Goal: Information Seeking & Learning: Learn about a topic

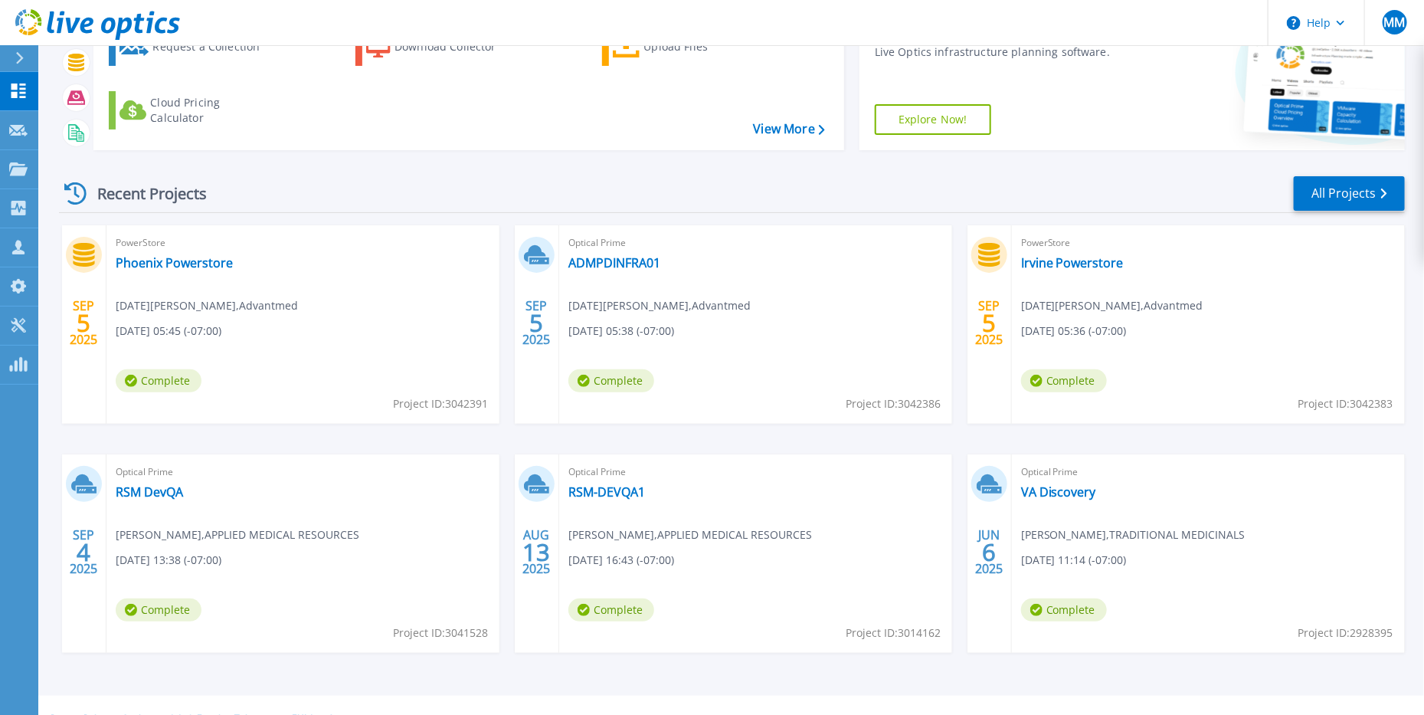
scroll to position [134, 0]
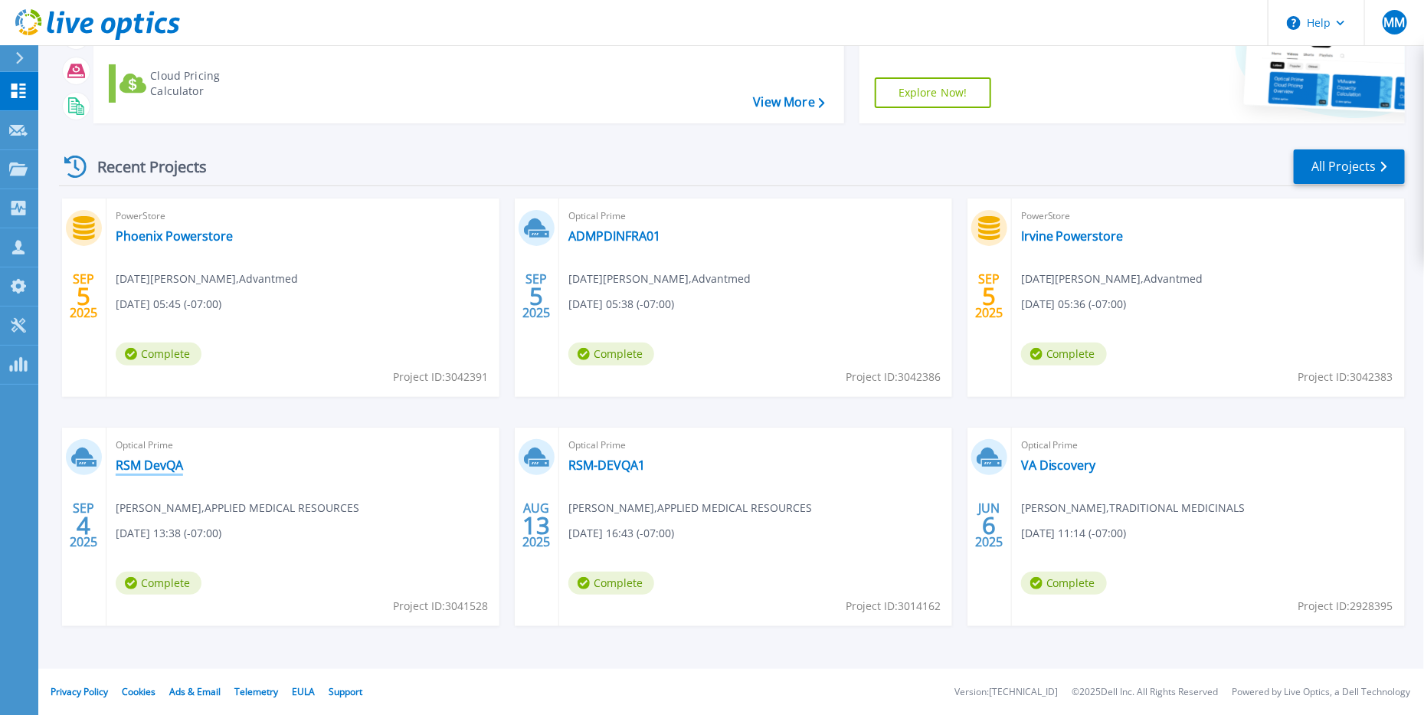
click at [155, 468] on link "RSM DevQA" at bounding box center [149, 464] width 67 height 15
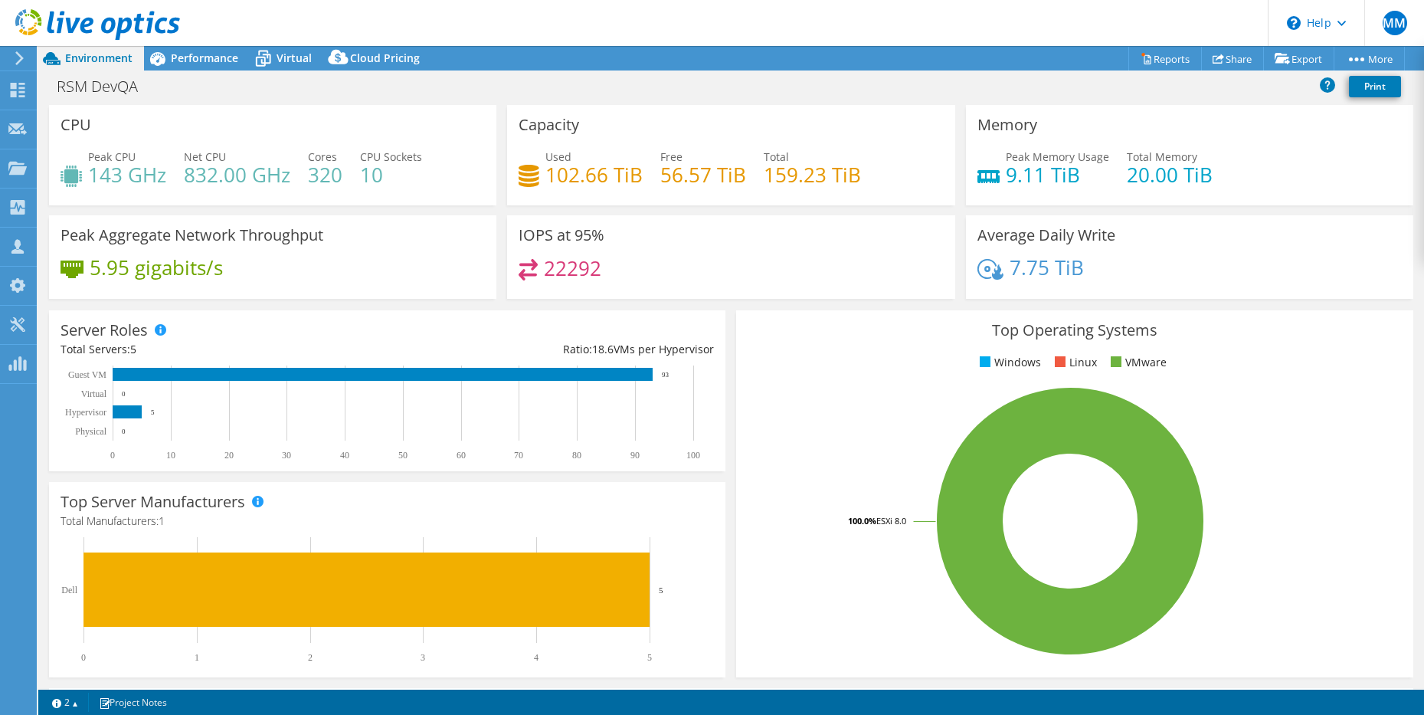
select select "USD"
click at [192, 97] on div "RSM DevQA Print" at bounding box center [731, 86] width 1386 height 28
click at [195, 60] on span "Performance" at bounding box center [204, 58] width 67 height 15
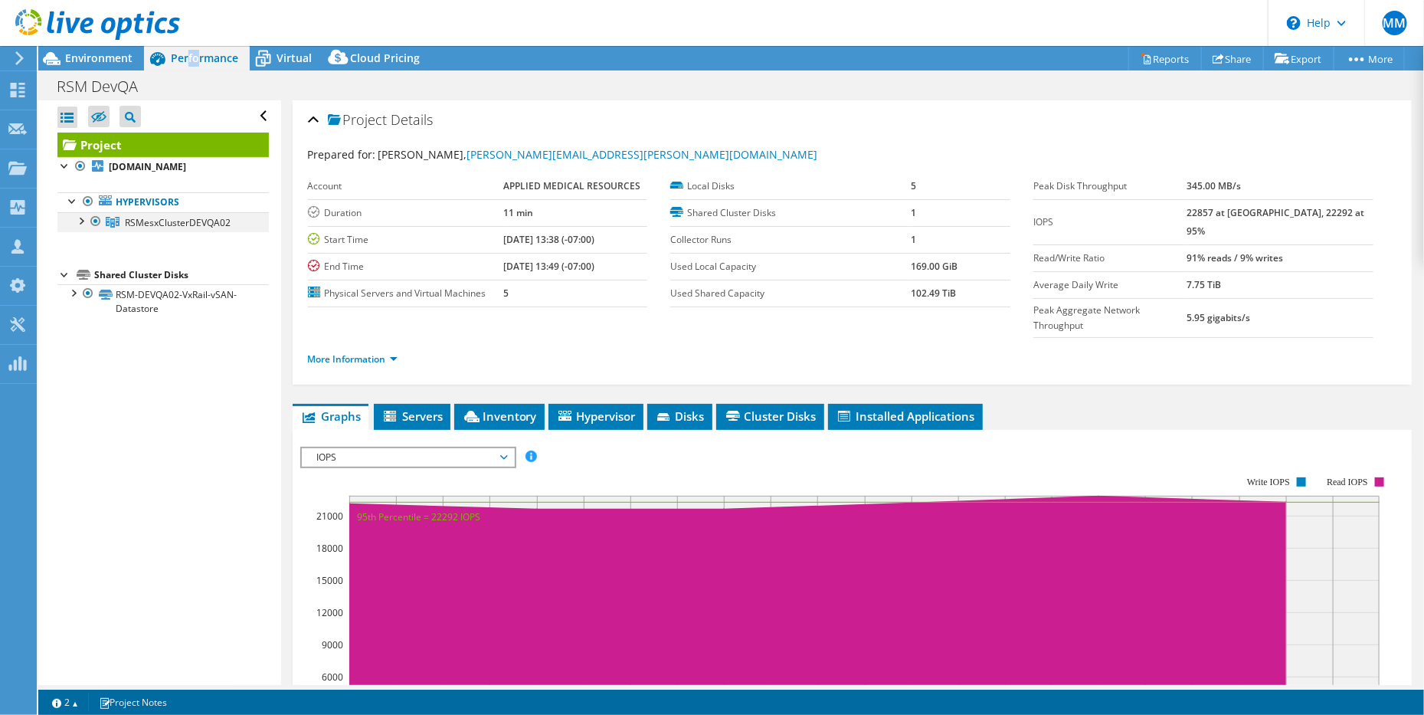
click at [80, 228] on div at bounding box center [80, 219] width 15 height 15
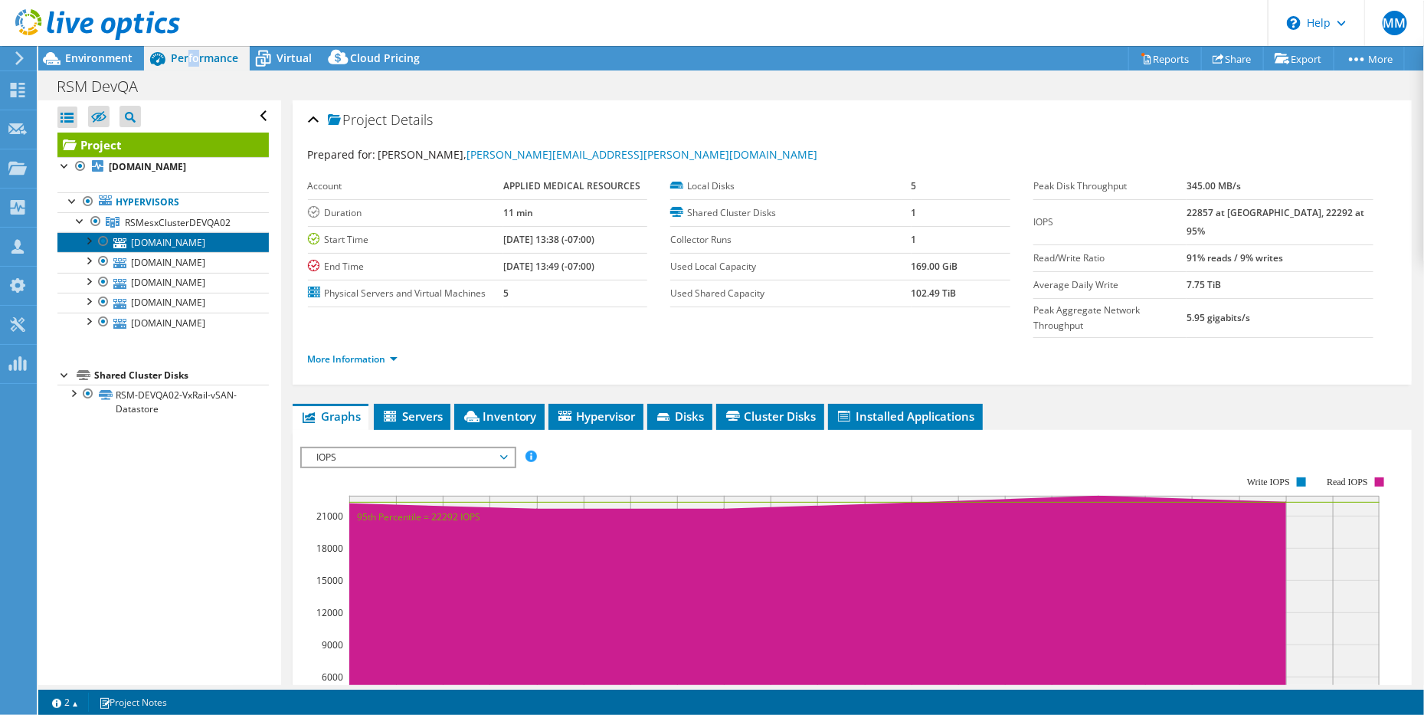
click at [148, 252] on link "rsmesxdevqa2-03.appliedmed.com" at bounding box center [162, 242] width 211 height 20
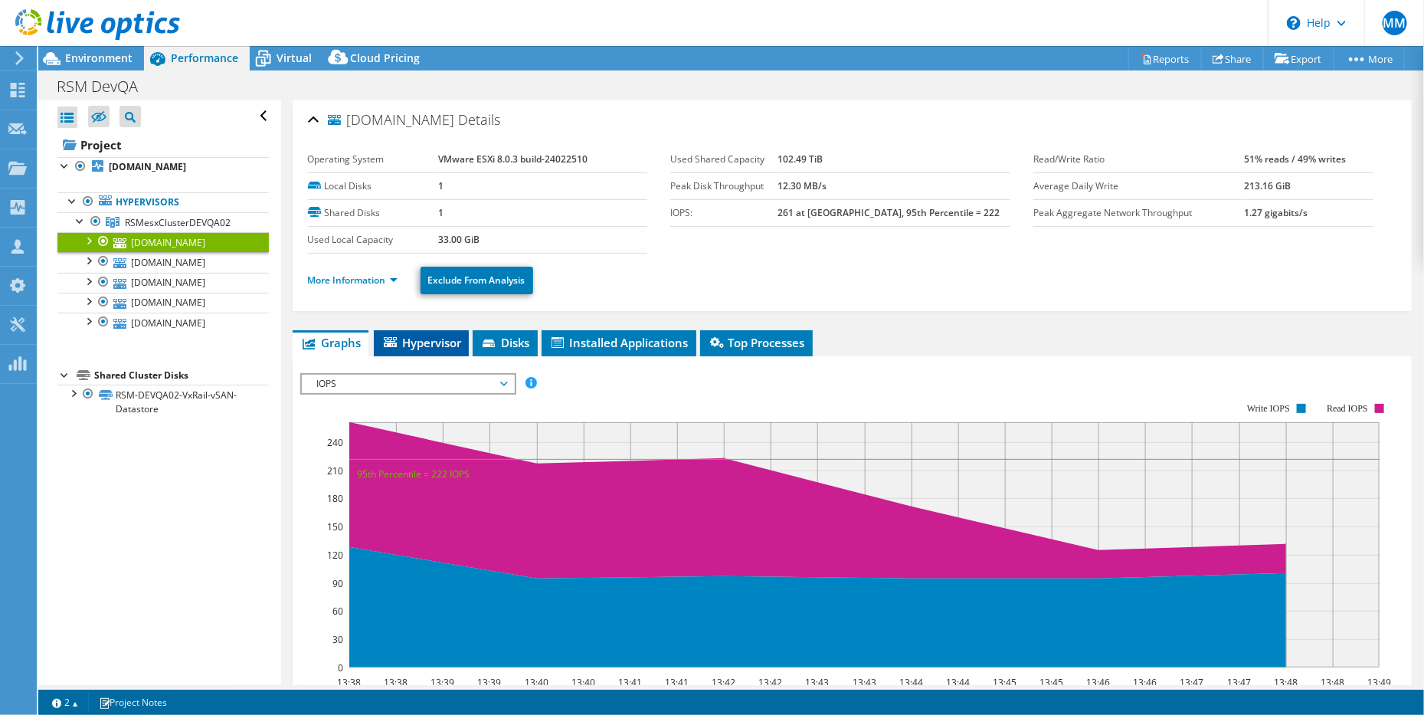
click at [415, 340] on span "Hypervisor" at bounding box center [422, 342] width 80 height 15
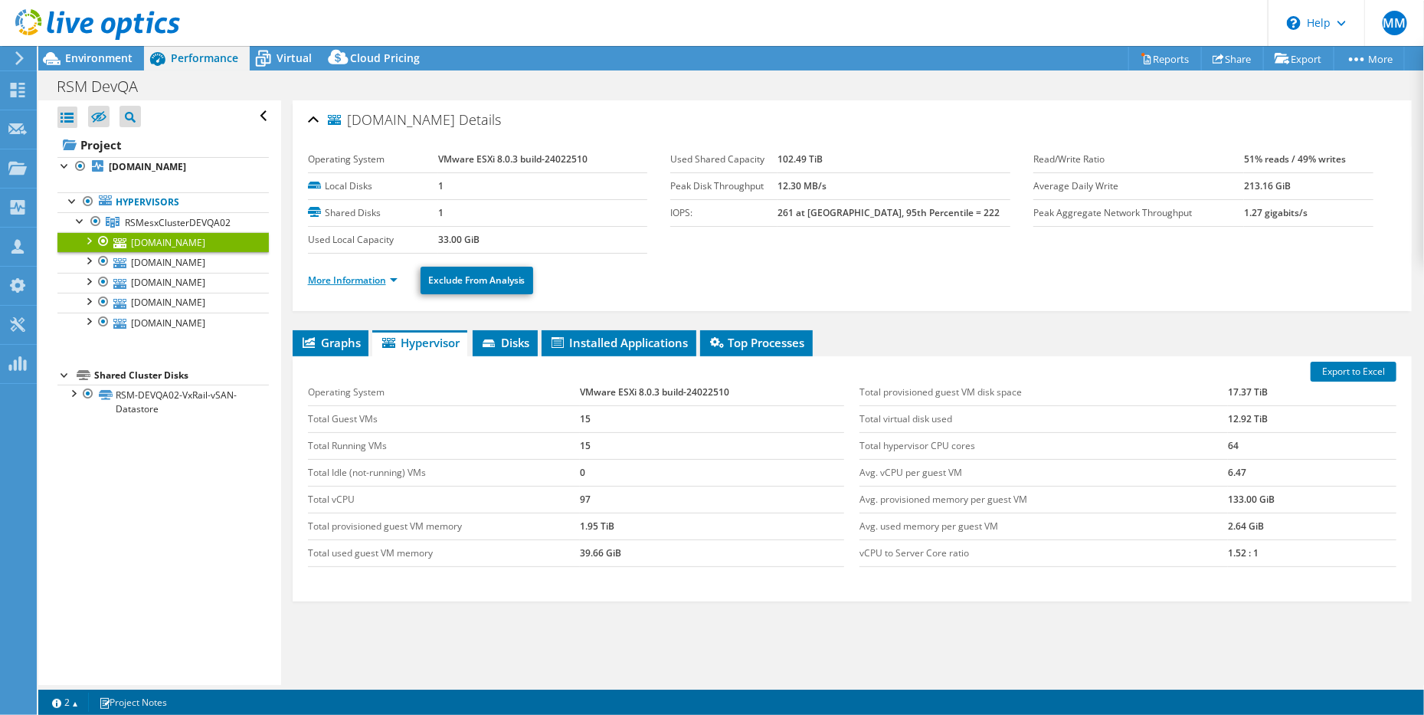
click at [378, 277] on link "More Information" at bounding box center [353, 280] width 90 height 13
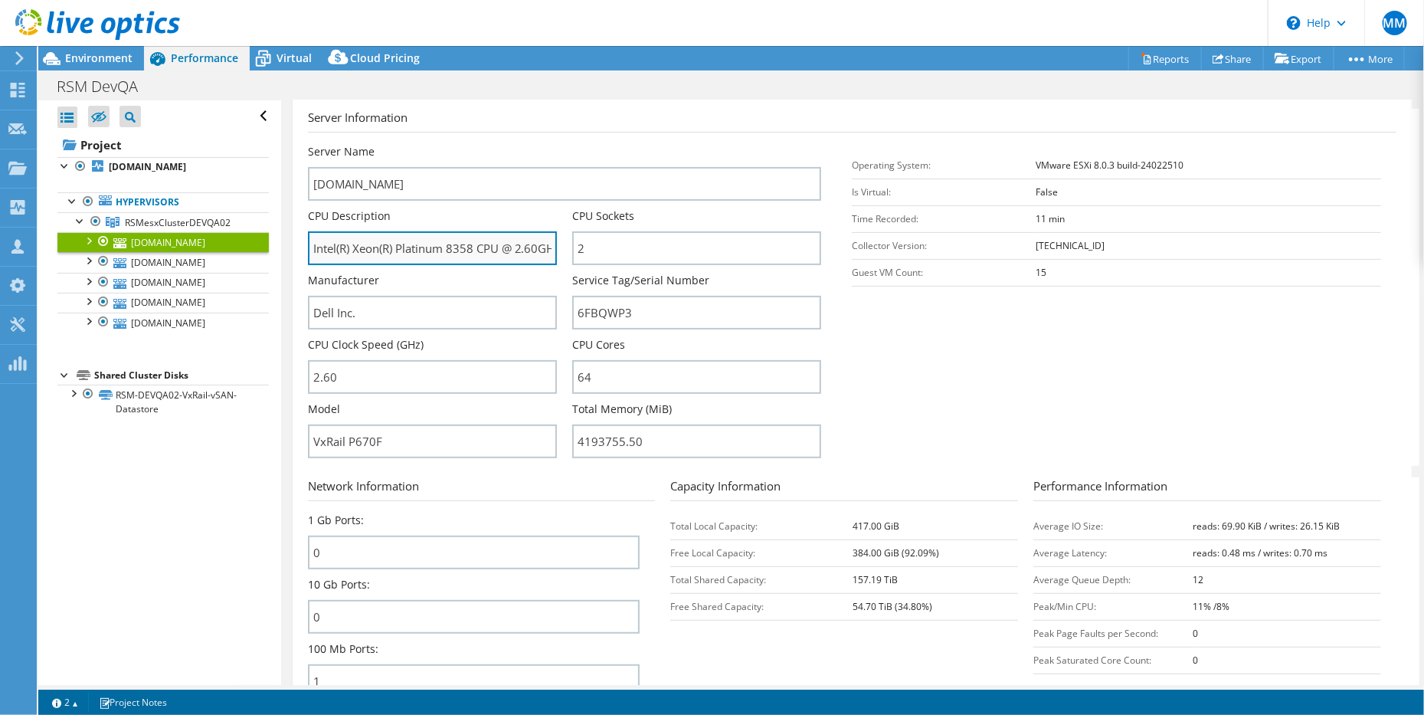
drag, startPoint x: 394, startPoint y: 243, endPoint x: 113, endPoint y: 234, distance: 280.6
click at [308, 234] on input "Intel(R) Xeon(R) Platinum 8358 CPU @ 2.60GHz 2.59 GHz" at bounding box center [432, 248] width 249 height 34
drag, startPoint x: 474, startPoint y: 244, endPoint x: 291, endPoint y: 242, distance: 183.1
click at [308, 242] on input "Intel(R) Xeon(R) Platinum 8358 CPU @ 2.60GHz 2.59 GHz" at bounding box center [432, 248] width 249 height 34
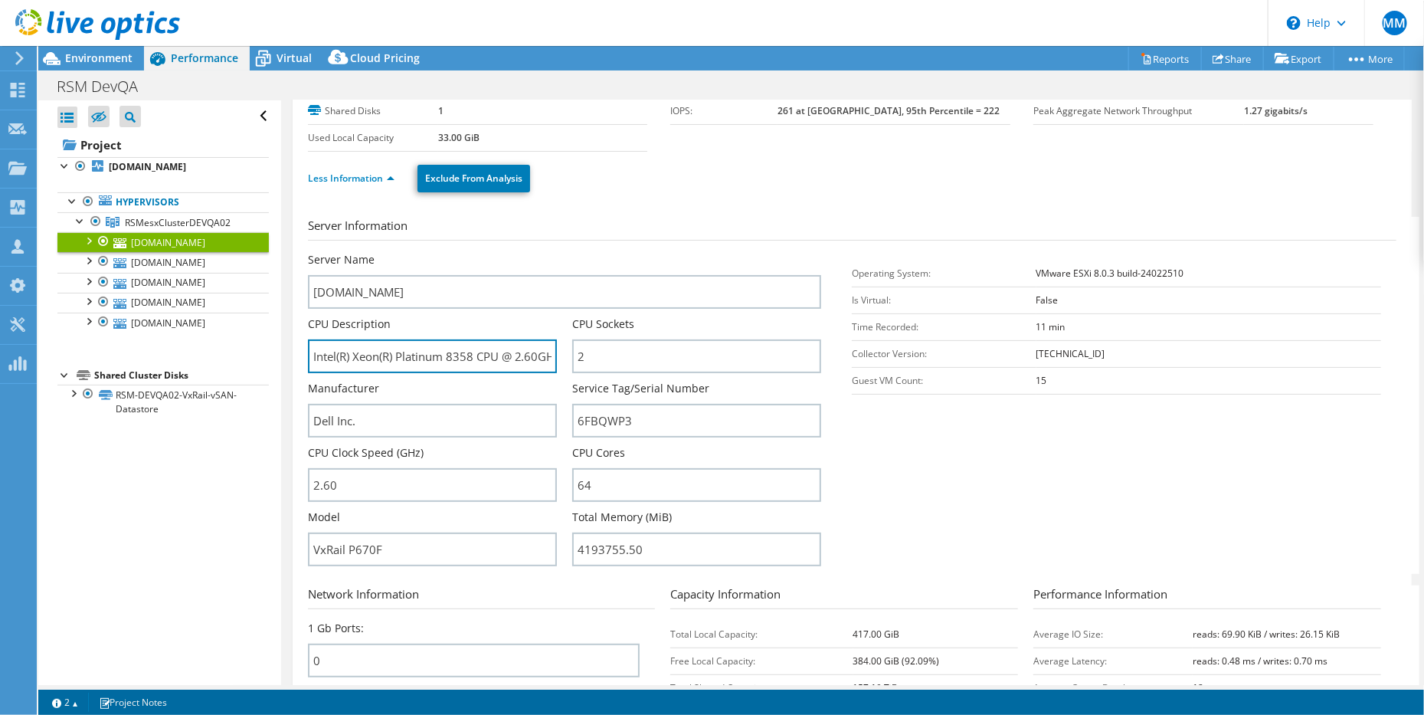
scroll to position [108, 0]
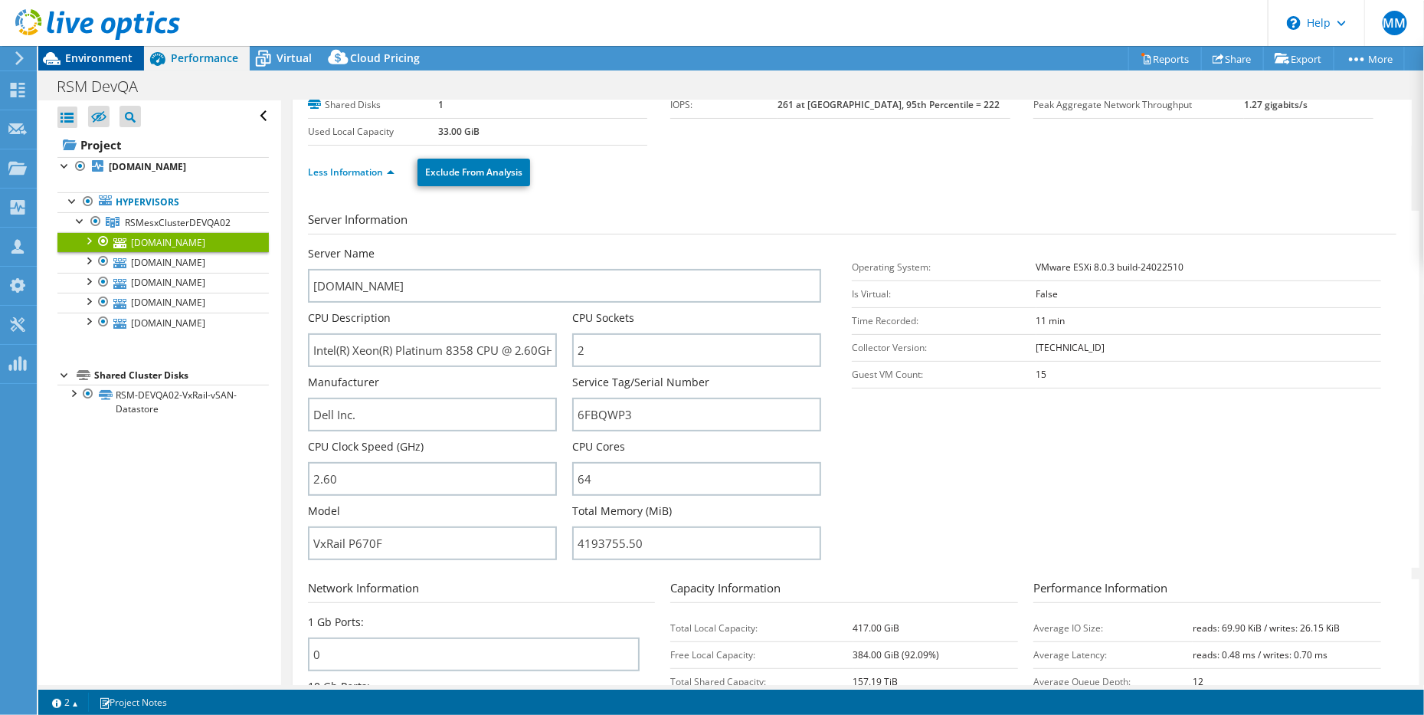
click at [116, 57] on span "Environment" at bounding box center [98, 58] width 67 height 15
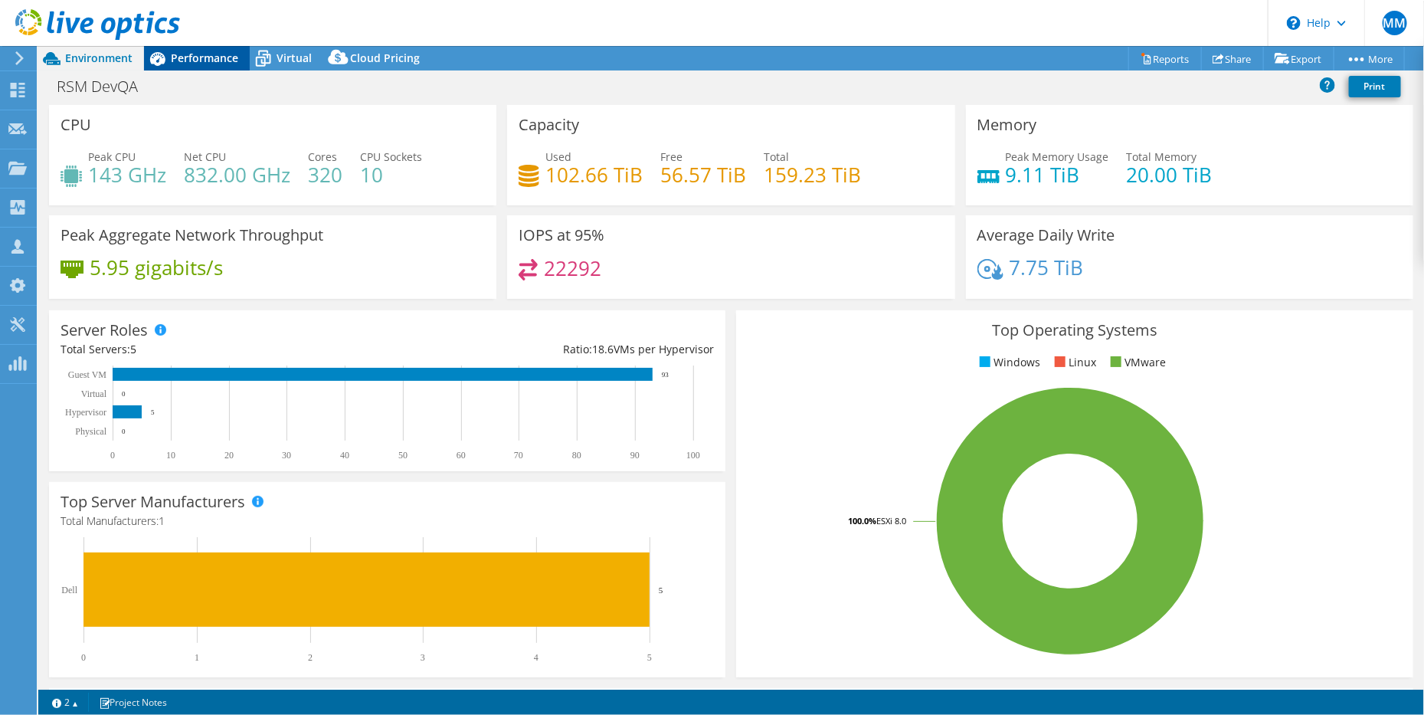
click at [192, 53] on span "Performance" at bounding box center [204, 58] width 67 height 15
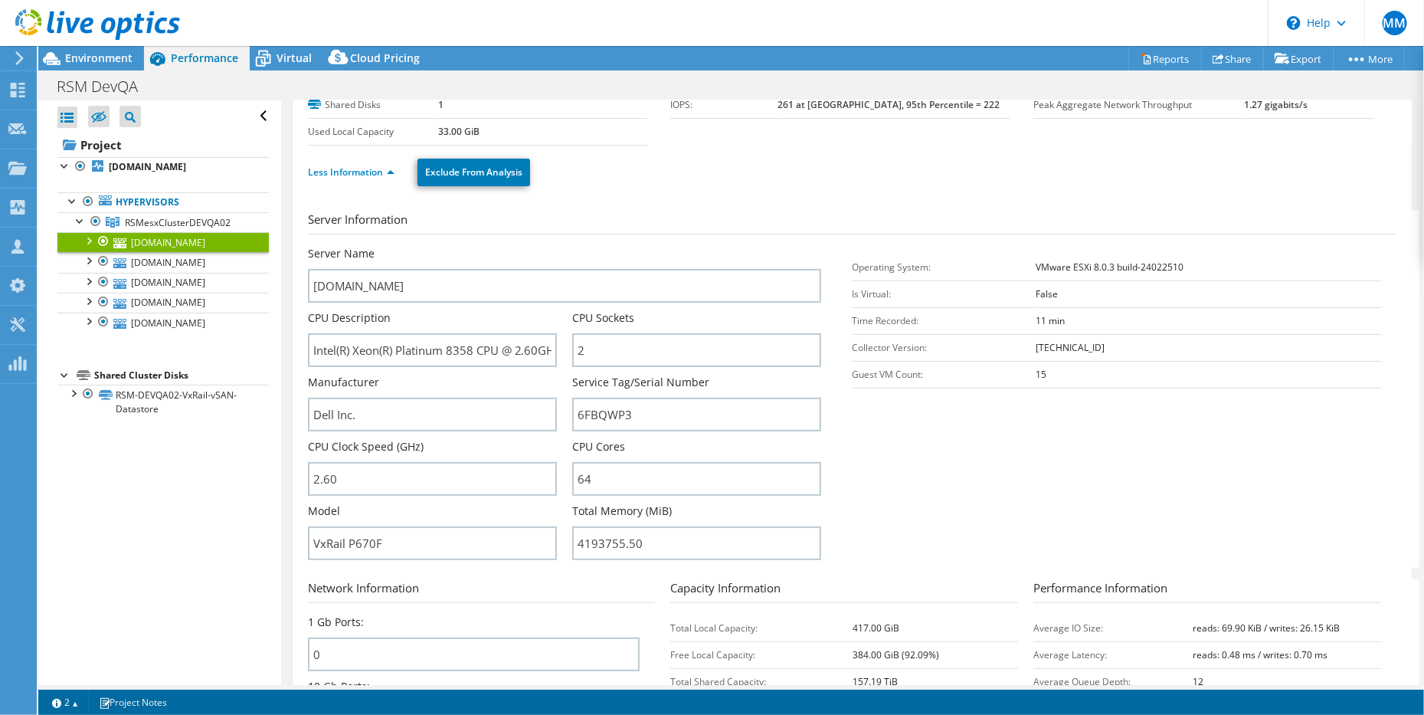
scroll to position [0, 0]
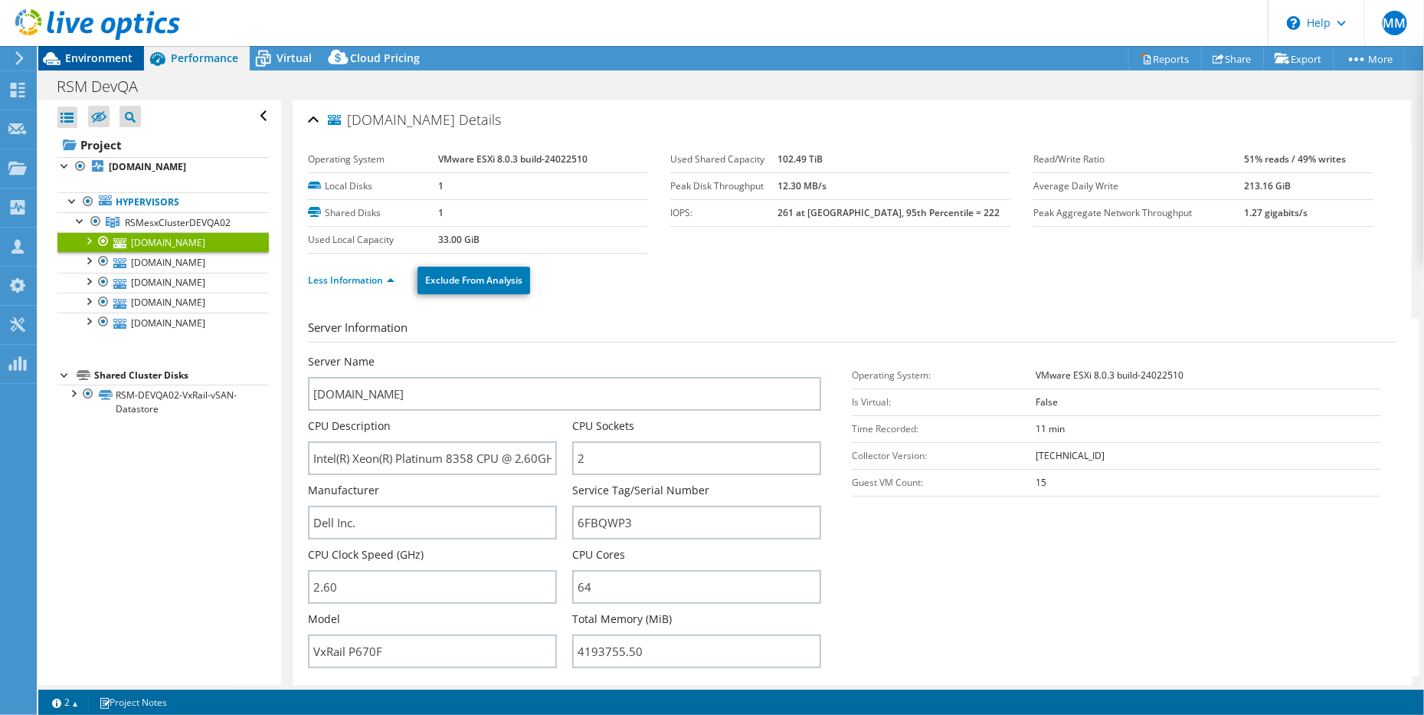
click at [83, 61] on span "Environment" at bounding box center [98, 58] width 67 height 15
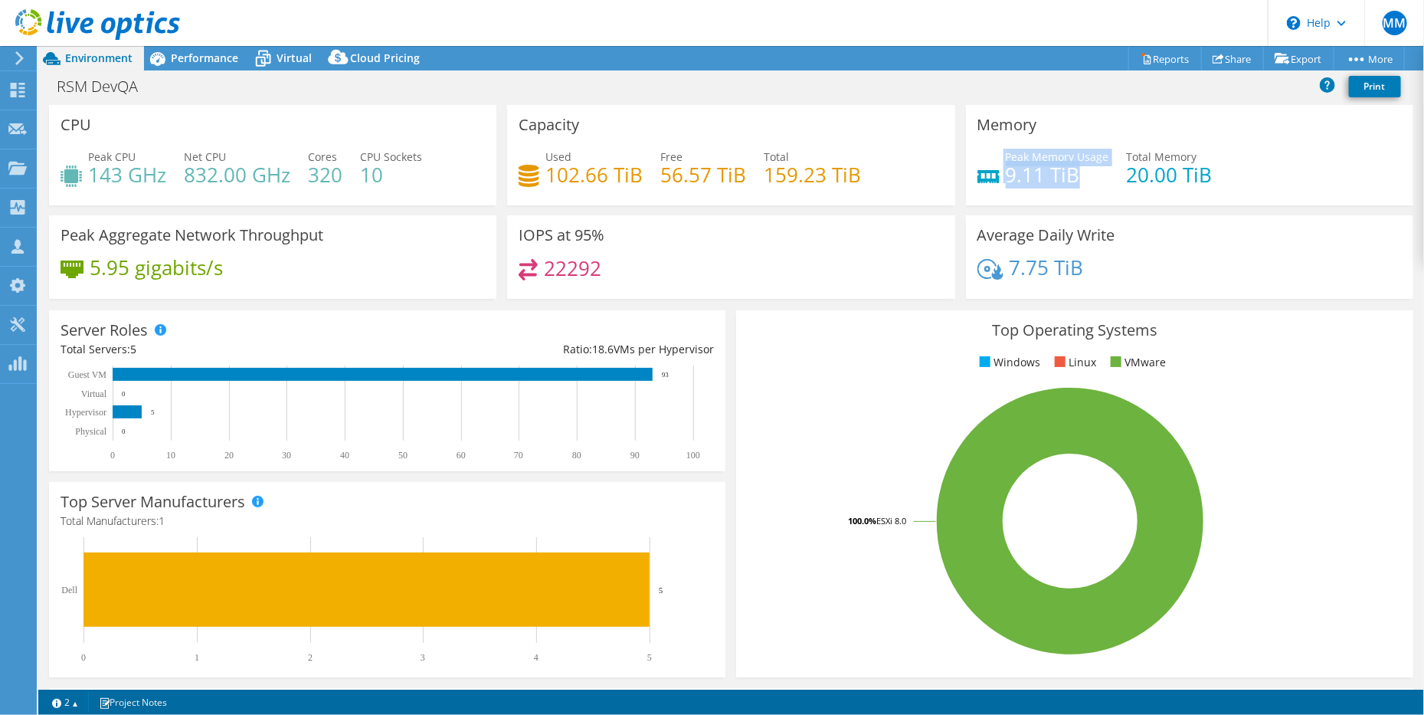
drag, startPoint x: 1093, startPoint y: 177, endPoint x: 988, endPoint y: 175, distance: 105.0
click at [988, 175] on div "Peak Memory Usage 9.11 TiB" at bounding box center [1044, 166] width 132 height 34
drag, startPoint x: 1292, startPoint y: 182, endPoint x: 1122, endPoint y: 145, distance: 174.0
click at [1122, 145] on div "Memory Peak Memory Usage 9.11 TiB Total Memory 20.00 TiB" at bounding box center [1189, 155] width 447 height 100
click at [771, 282] on div "22292" at bounding box center [731, 275] width 424 height 33
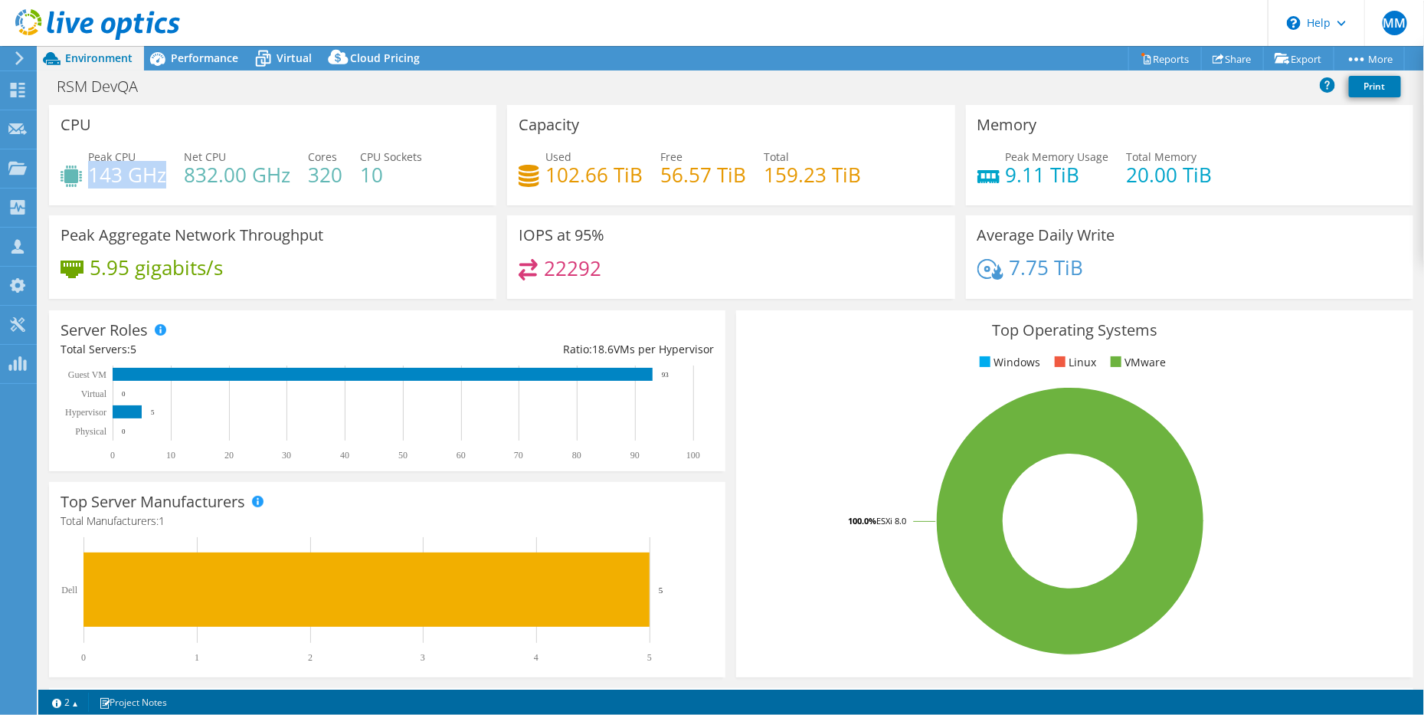
drag, startPoint x: 170, startPoint y: 178, endPoint x: 90, endPoint y: 178, distance: 79.7
click at [90, 178] on div "Peak CPU 143 GHz Net CPU 832.00 GHz Cores 320 CPU Sockets 10" at bounding box center [273, 174] width 424 height 50
drag, startPoint x: 281, startPoint y: 170, endPoint x: 168, endPoint y: 174, distance: 113.5
click at [168, 174] on div "Peak CPU 143 GHz Net CPU 832.00 GHz Cores 320 CPU Sockets 10" at bounding box center [273, 174] width 424 height 50
drag, startPoint x: 547, startPoint y: 179, endPoint x: 625, endPoint y: 174, distance: 78.3
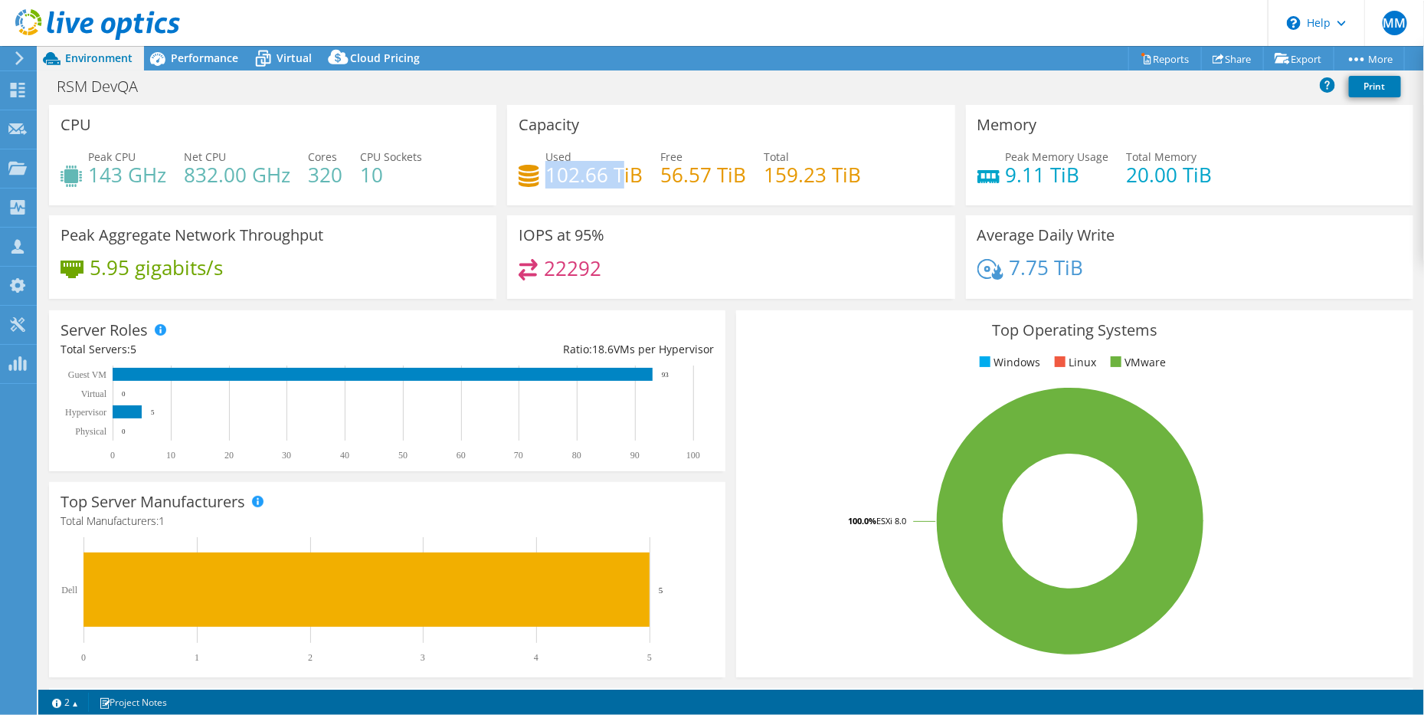
click at [625, 174] on h4 "102.66 TiB" at bounding box center [593, 174] width 97 height 17
